Goal: Information Seeking & Learning: Learn about a topic

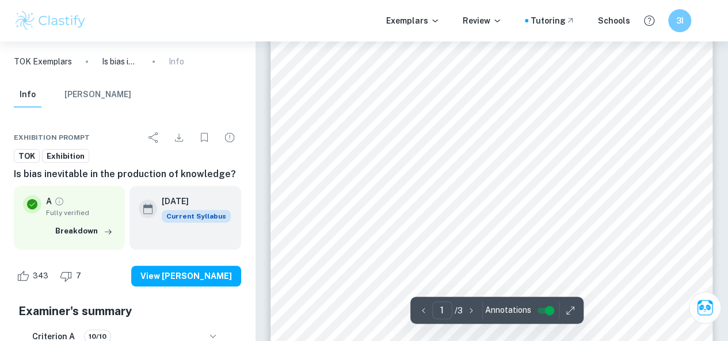
scroll to position [220, 0]
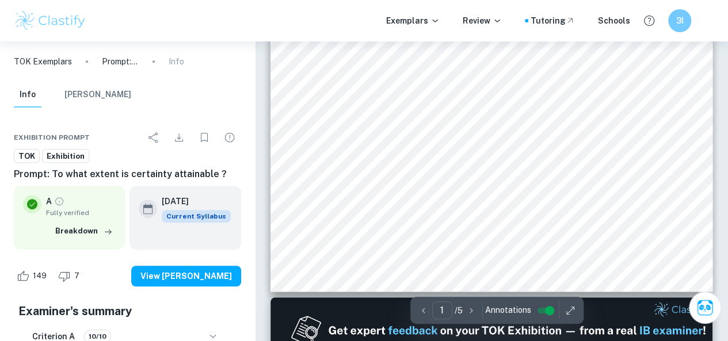
scroll to position [332, 0]
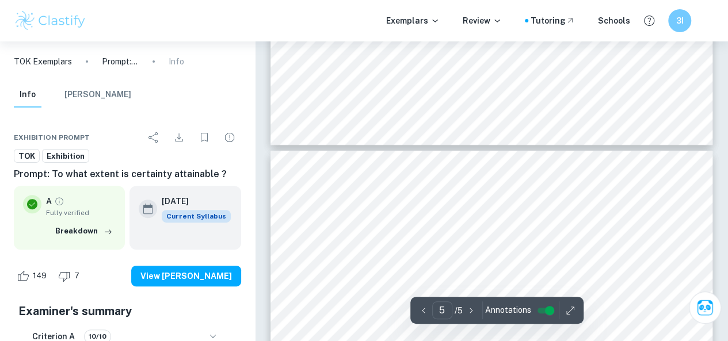
type input "4"
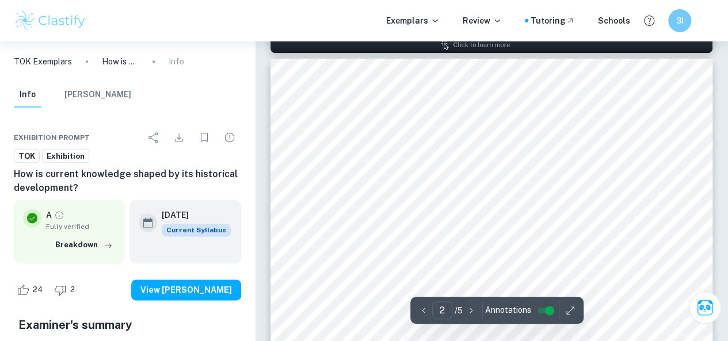
scroll to position [758, 0]
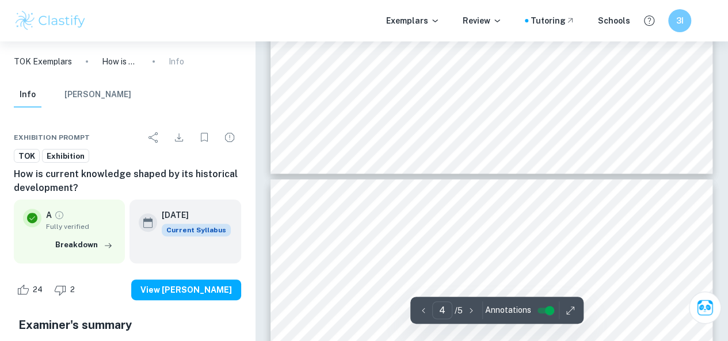
type input "5"
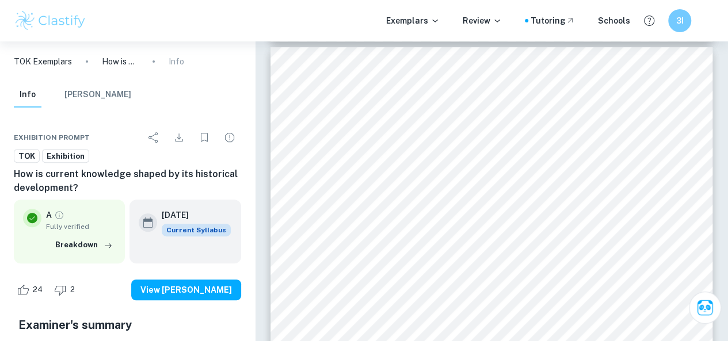
scroll to position [2386, 0]
